Goal: Information Seeking & Learning: Learn about a topic

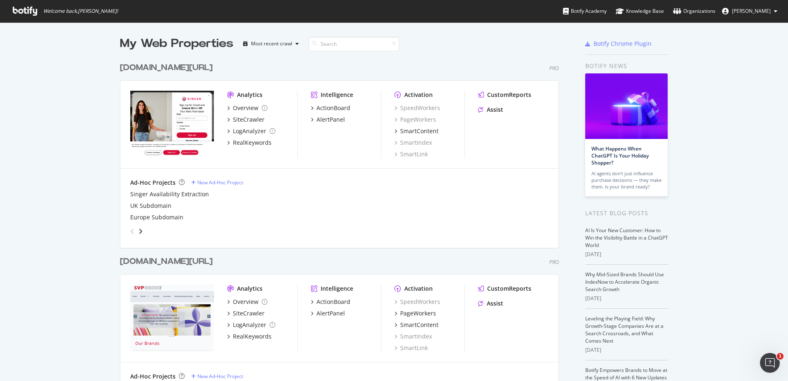
click at [158, 67] on div "[DOMAIN_NAME][URL]" at bounding box center [166, 68] width 93 height 12
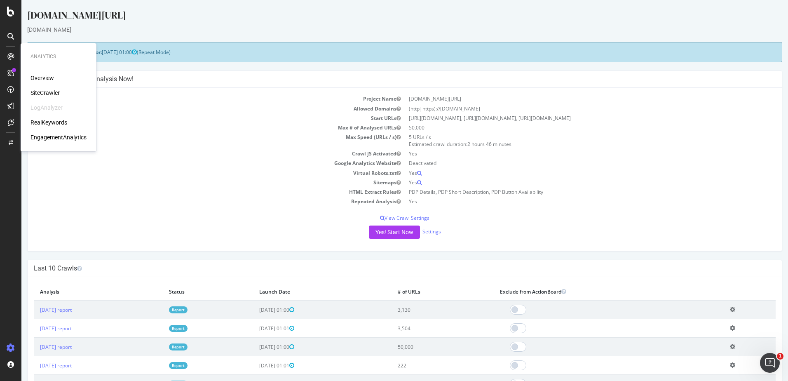
click at [54, 115] on div "Overview SiteCrawler LogAnalyzer RealKeywords EngagementAnalytics" at bounding box center [58, 108] width 56 height 68
drag, startPoint x: 54, startPoint y: 115, endPoint x: 14, endPoint y: 88, distance: 47.8
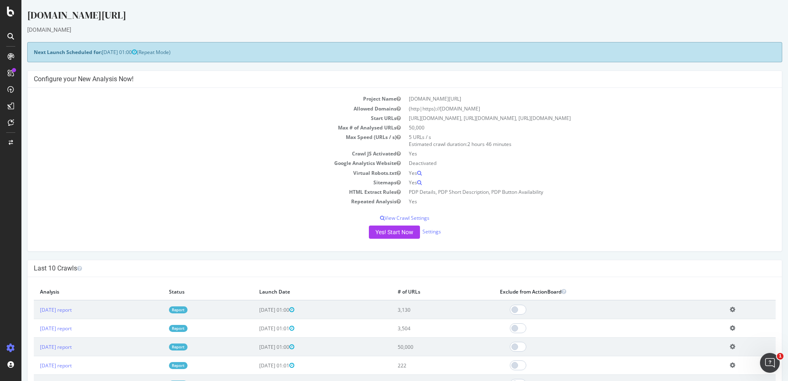
drag, startPoint x: 35, startPoint y: 88, endPoint x: 146, endPoint y: 54, distance: 115.5
click at [190, 122] on td "Start URLs" at bounding box center [219, 117] width 371 height 9
click at [10, 14] on icon at bounding box center [10, 12] width 7 height 10
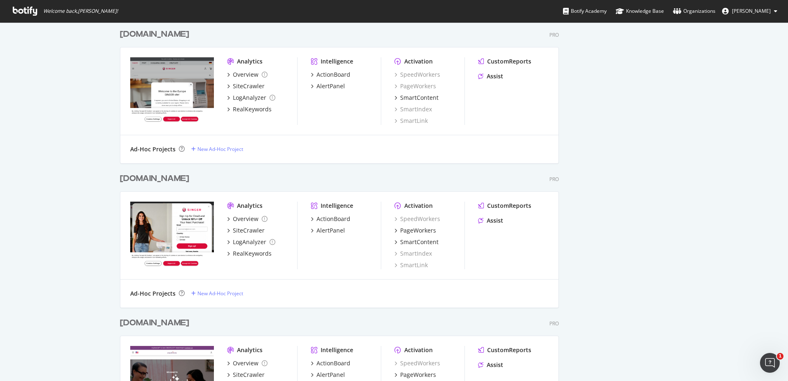
scroll to position [536, 0]
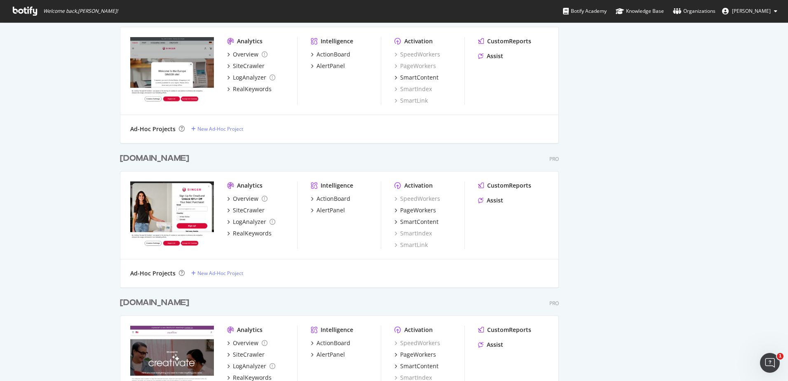
click at [143, 159] on div "[DOMAIN_NAME]" at bounding box center [154, 158] width 69 height 12
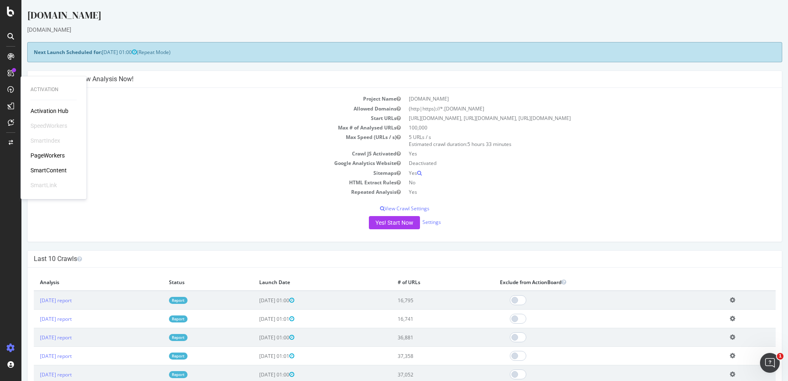
click at [44, 151] on div "Activation Hub SpeedWorkers SmartIndex PageWorkers SmartContent SmartLink" at bounding box center [53, 148] width 46 height 82
click at [45, 154] on div "PageWorkers" at bounding box center [47, 155] width 34 height 8
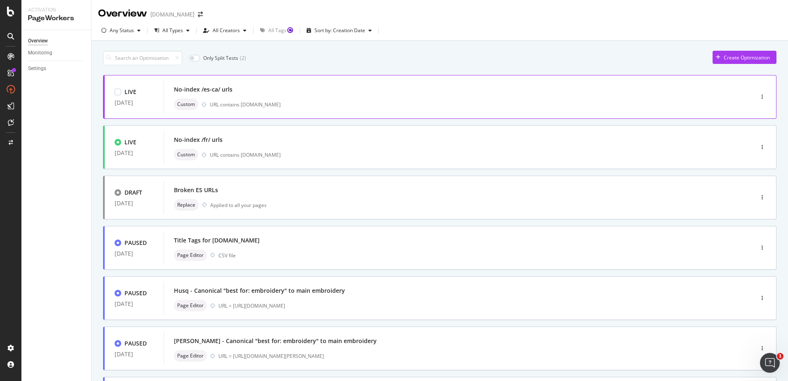
click at [459, 115] on div "LIVE [DATE] No-index /es-ca/ urls Custom URL contains [DOMAIN_NAME]" at bounding box center [439, 97] width 673 height 44
